Goal: Navigation & Orientation: Go to known website

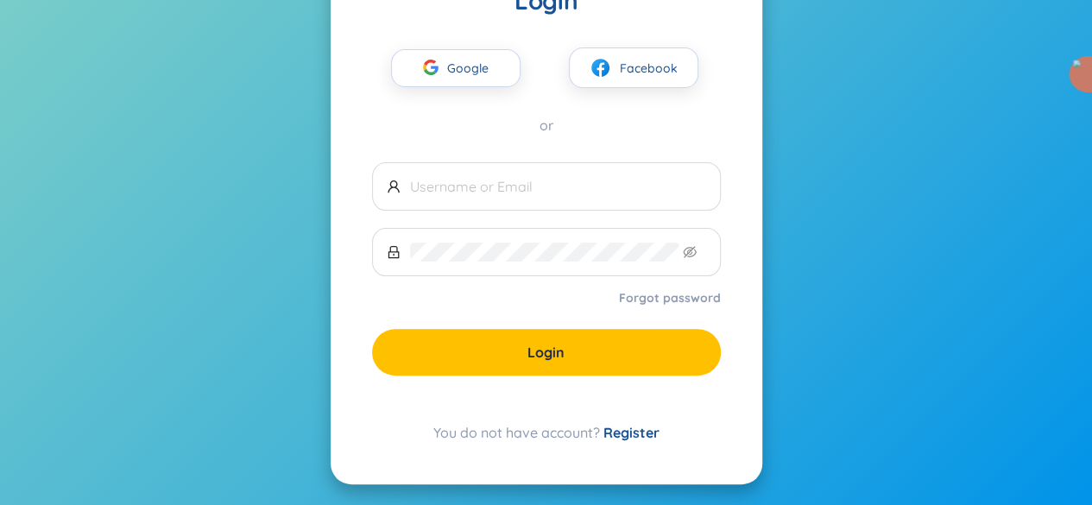
scroll to position [109, 0]
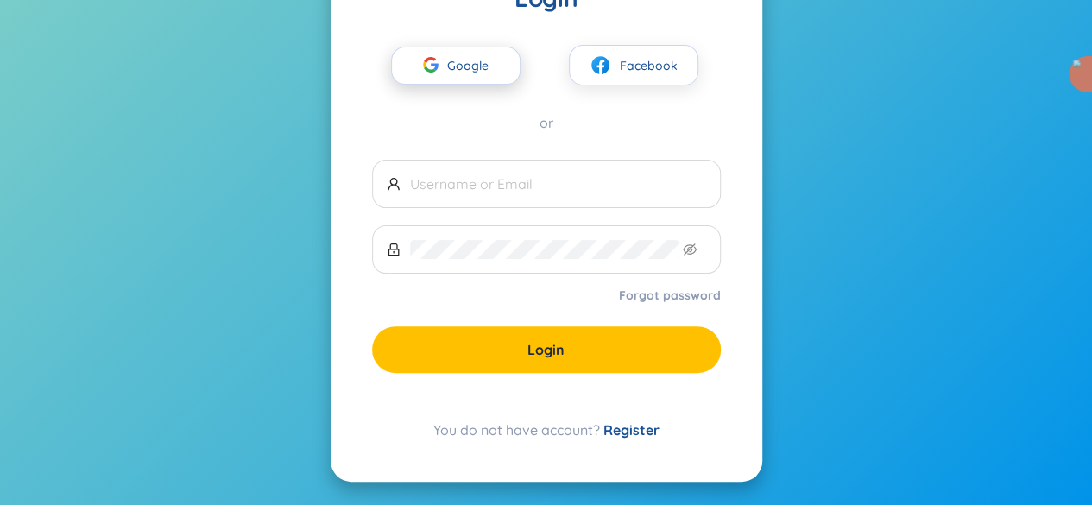
click at [452, 58] on span "Google" at bounding box center [472, 65] width 50 height 36
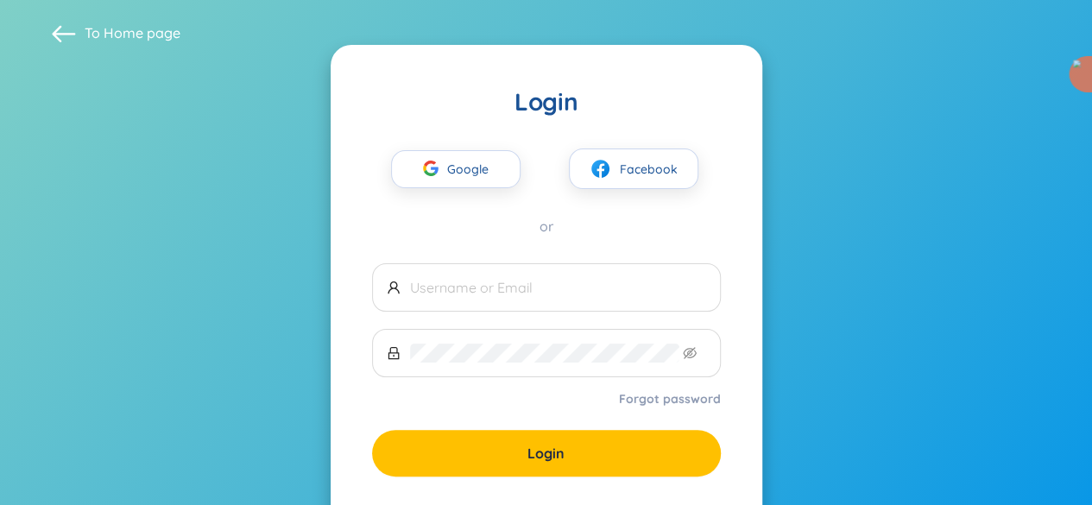
scroll to position [0, 0]
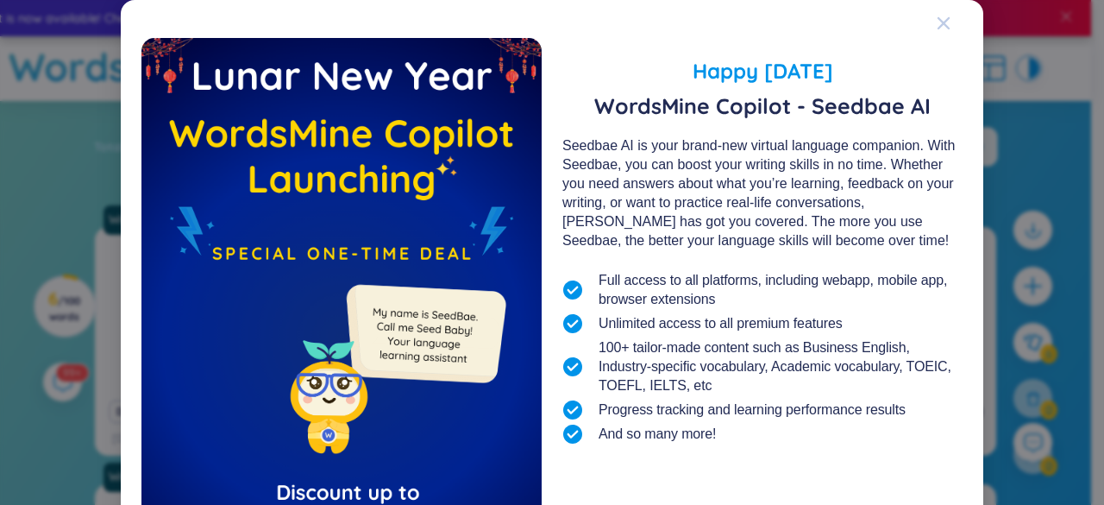
click at [947, 30] on span "Close" at bounding box center [960, 23] width 47 height 47
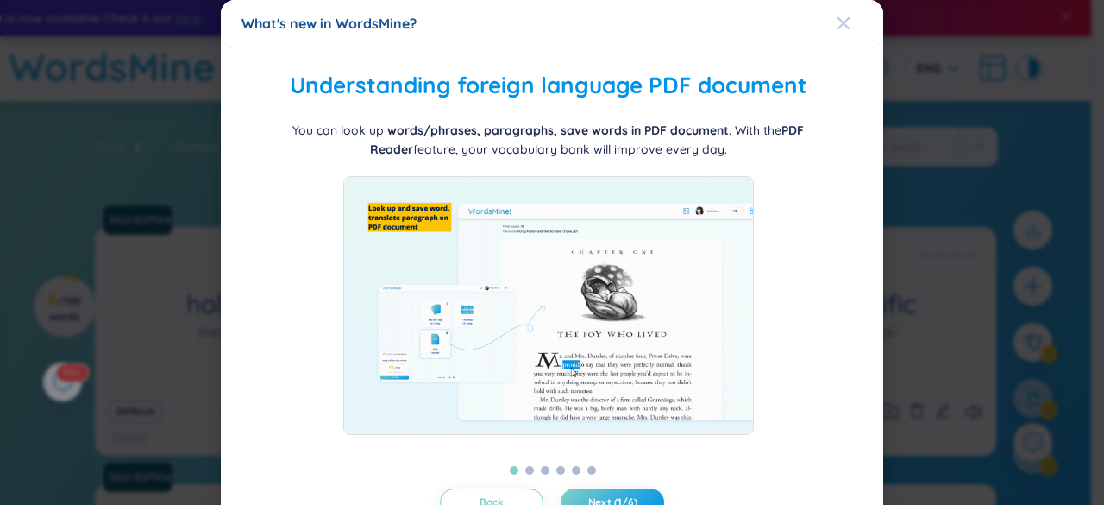
click at [839, 31] on div "Close" at bounding box center [844, 23] width 14 height 47
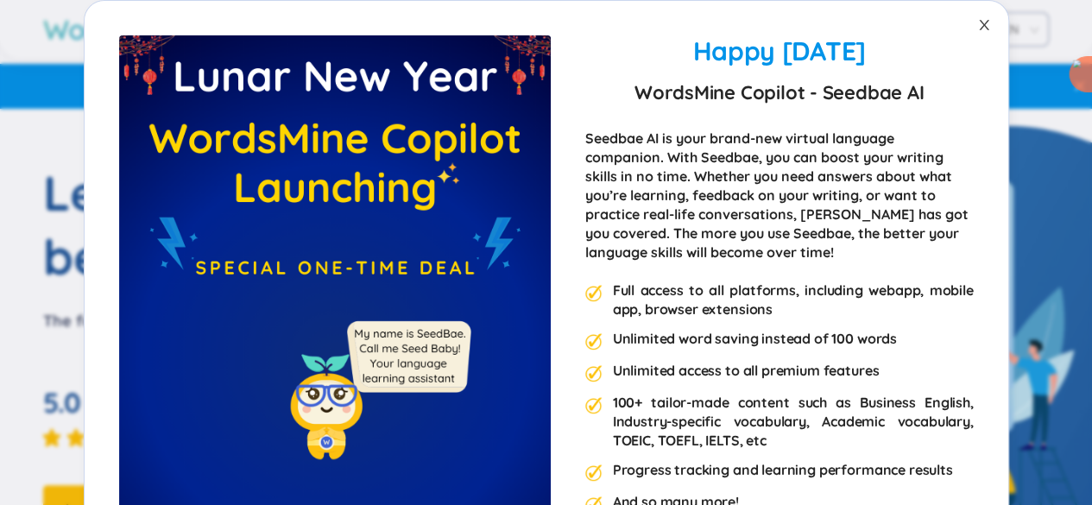
click at [978, 26] on icon "close" at bounding box center [984, 25] width 14 height 14
